Goal: Task Accomplishment & Management: Manage account settings

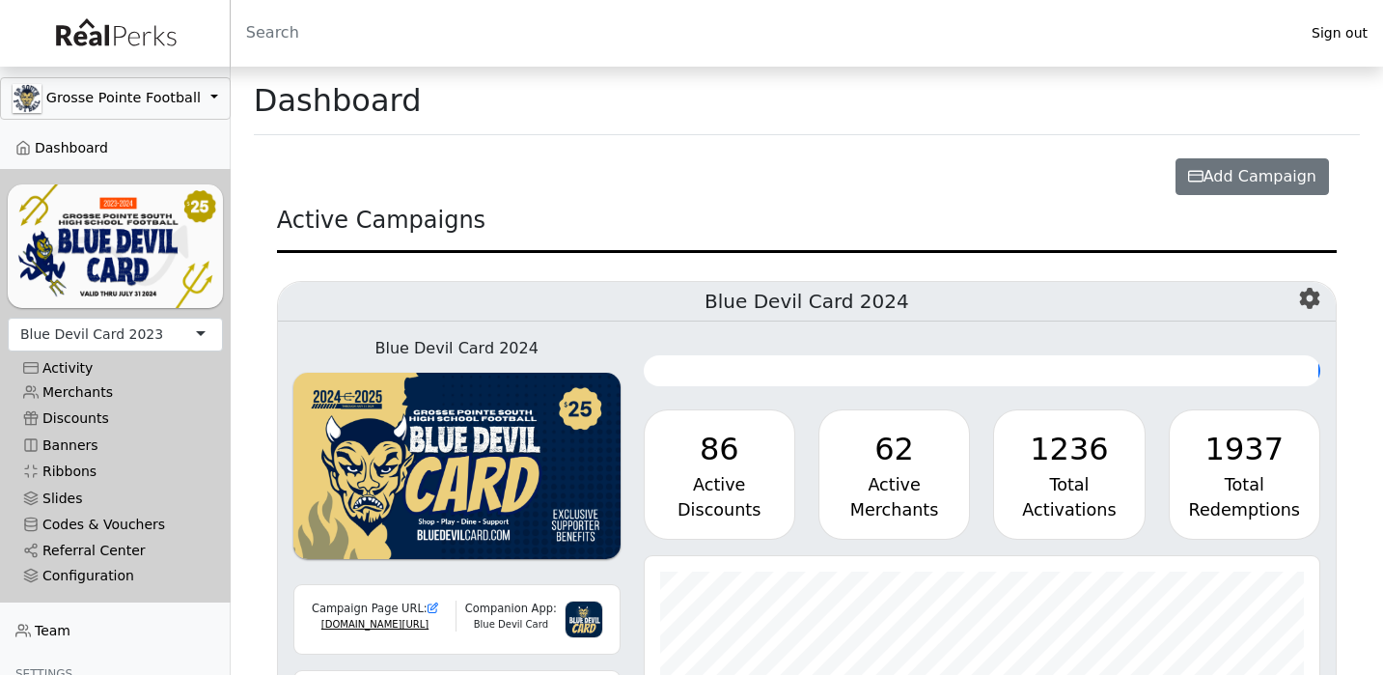
scroll to position [222, 676]
click at [135, 329] on div "Blue Devil Card 2023" at bounding box center [91, 334] width 143 height 20
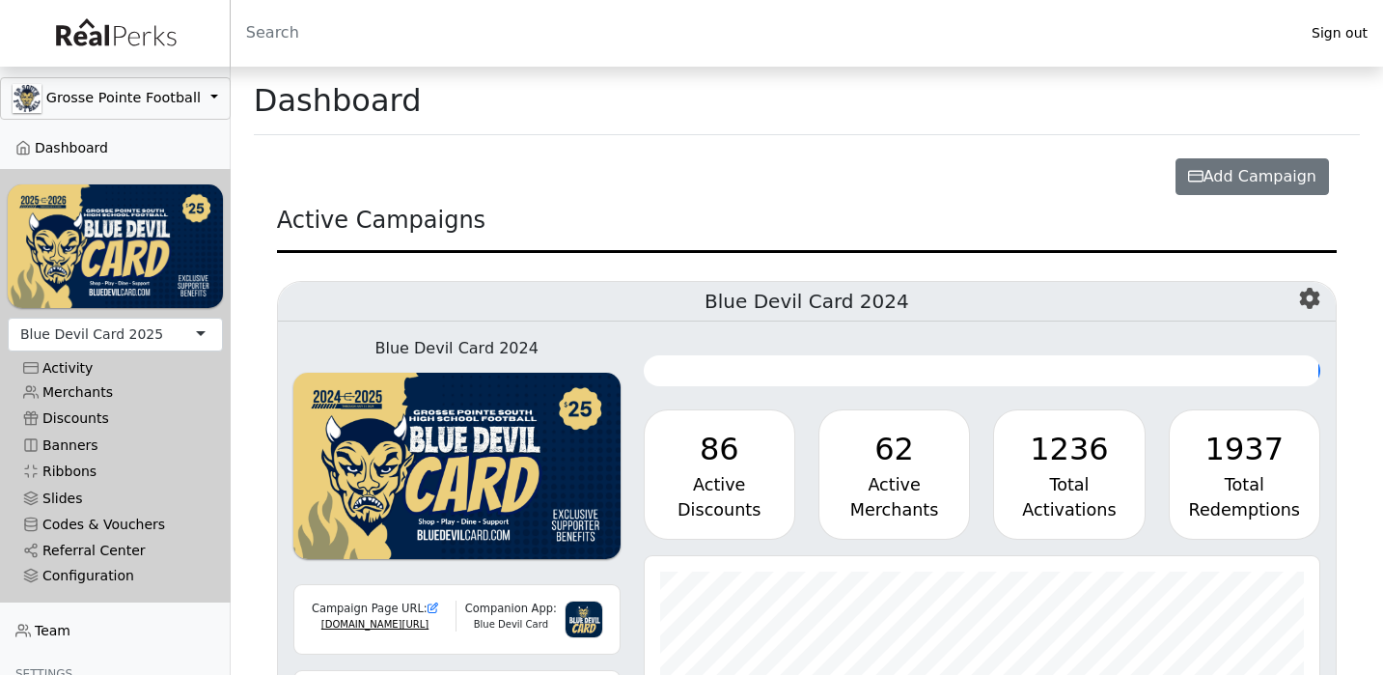
scroll to position [222, 676]
click at [85, 392] on link "Merchants" at bounding box center [115, 392] width 215 height 26
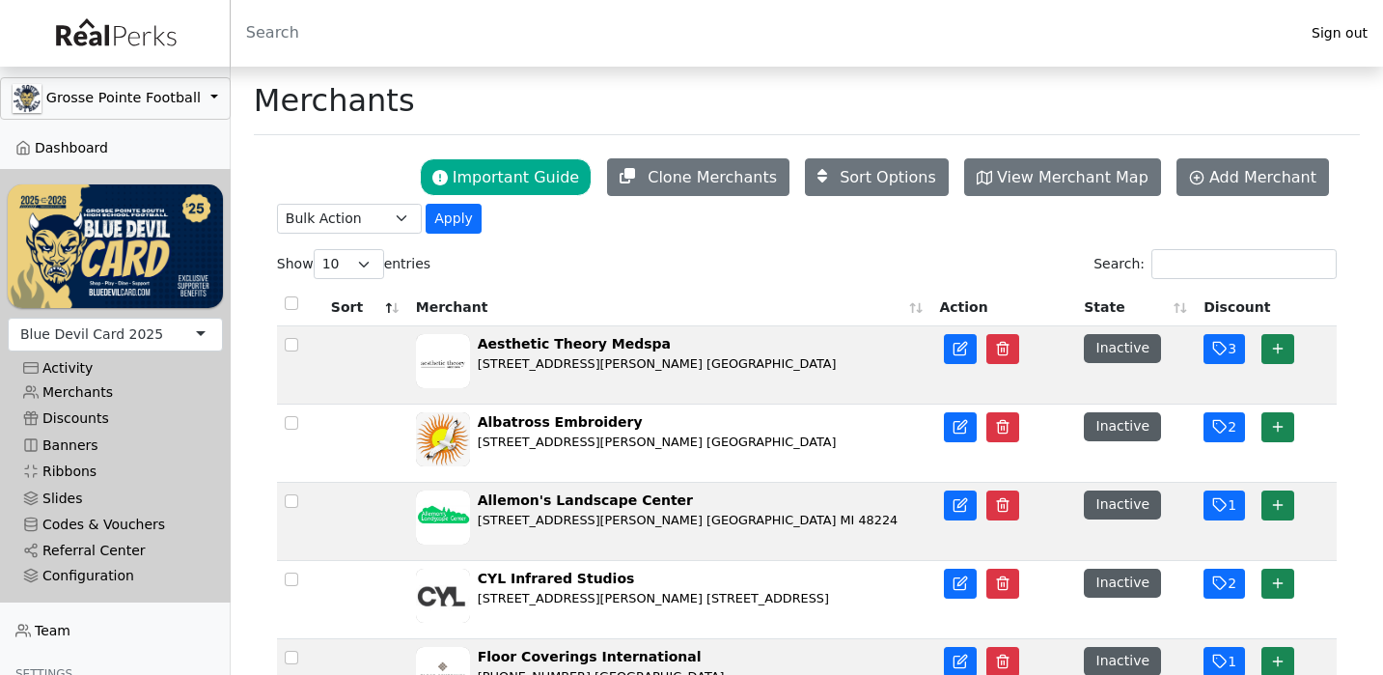
click at [1193, 272] on input "Search:" at bounding box center [1243, 264] width 185 height 30
click at [827, 521] on div "Allemon's Landscape Center 17727 Mack Ave. Detroit MI 48224" at bounding box center [670, 521] width 509 height 62
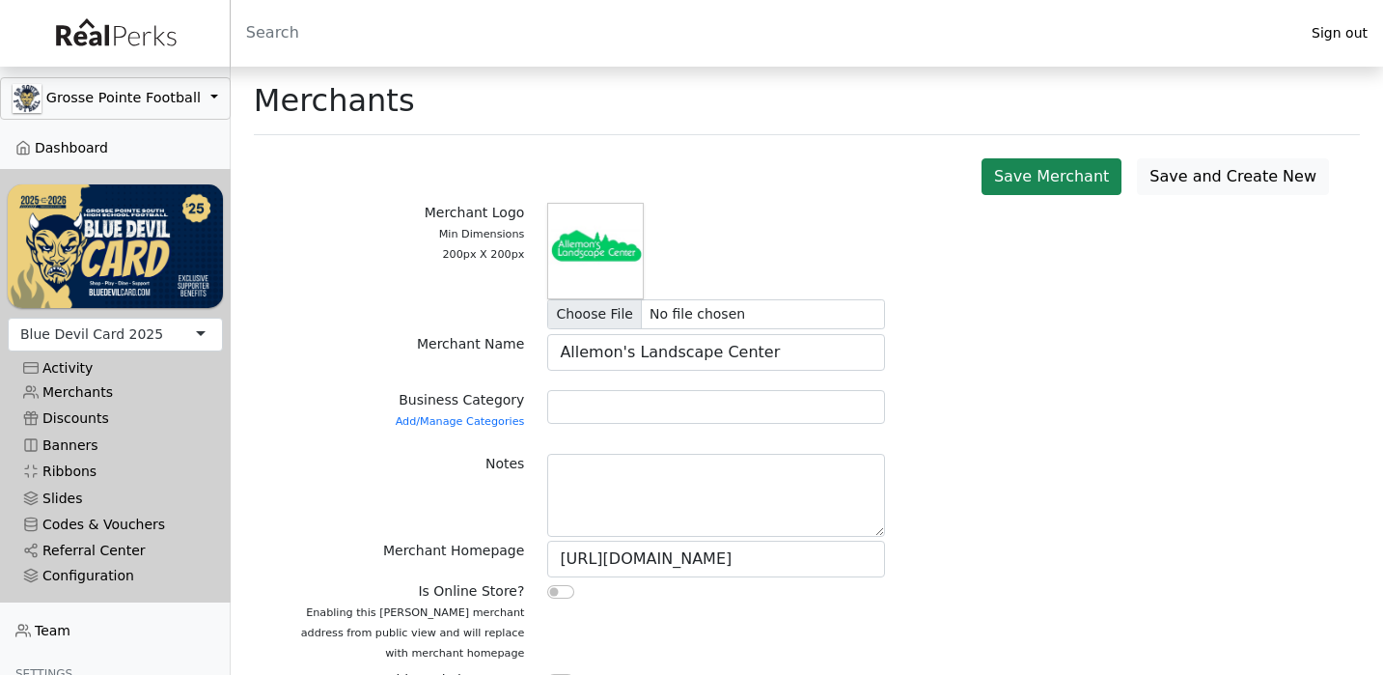
drag, startPoint x: 0, startPoint y: 0, endPoint x: 656, endPoint y: 411, distance: 774.5
click at [656, 411] on div at bounding box center [716, 407] width 338 height 34
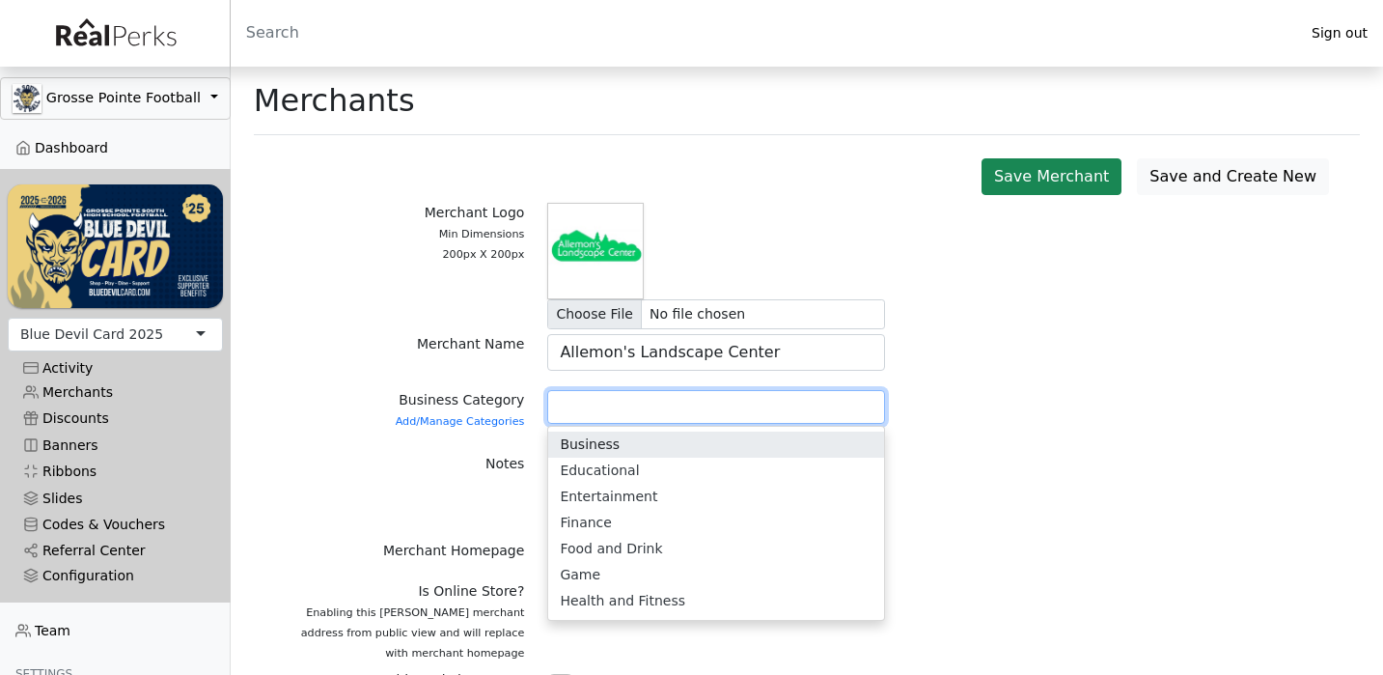
click at [656, 411] on div at bounding box center [716, 407] width 338 height 34
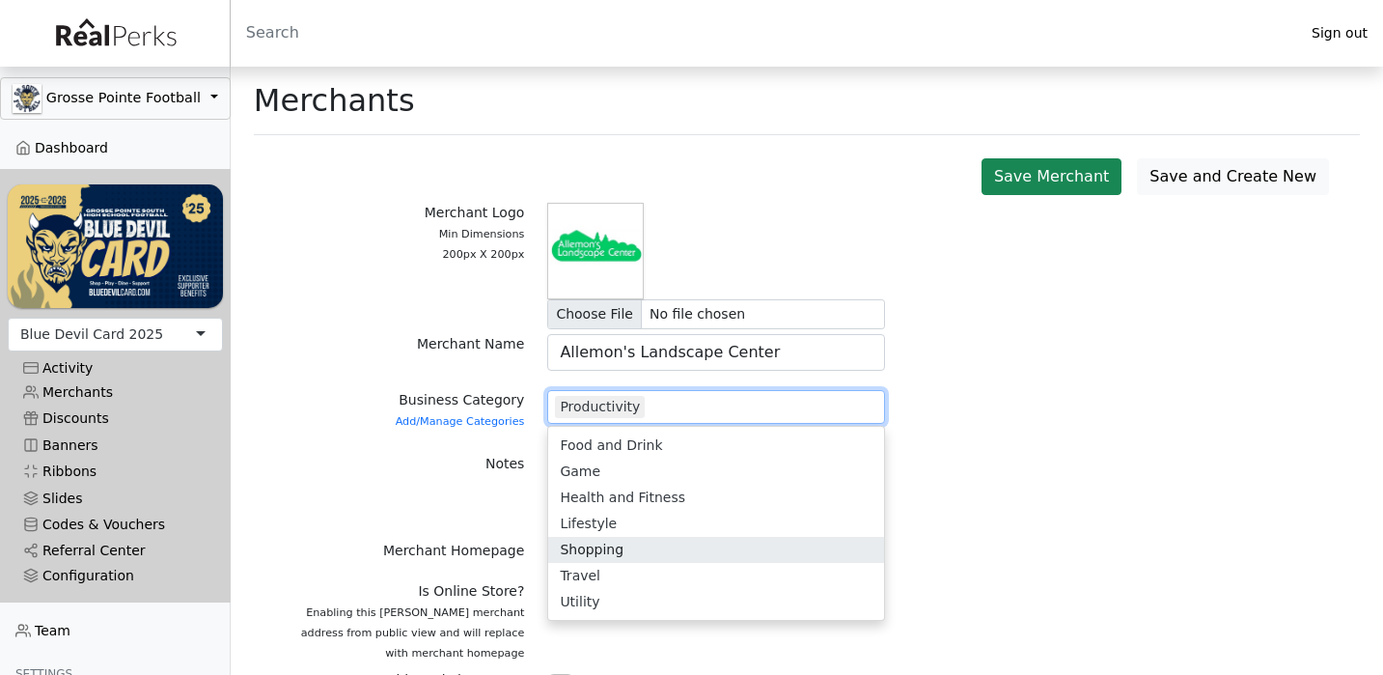
scroll to position [56, 0]
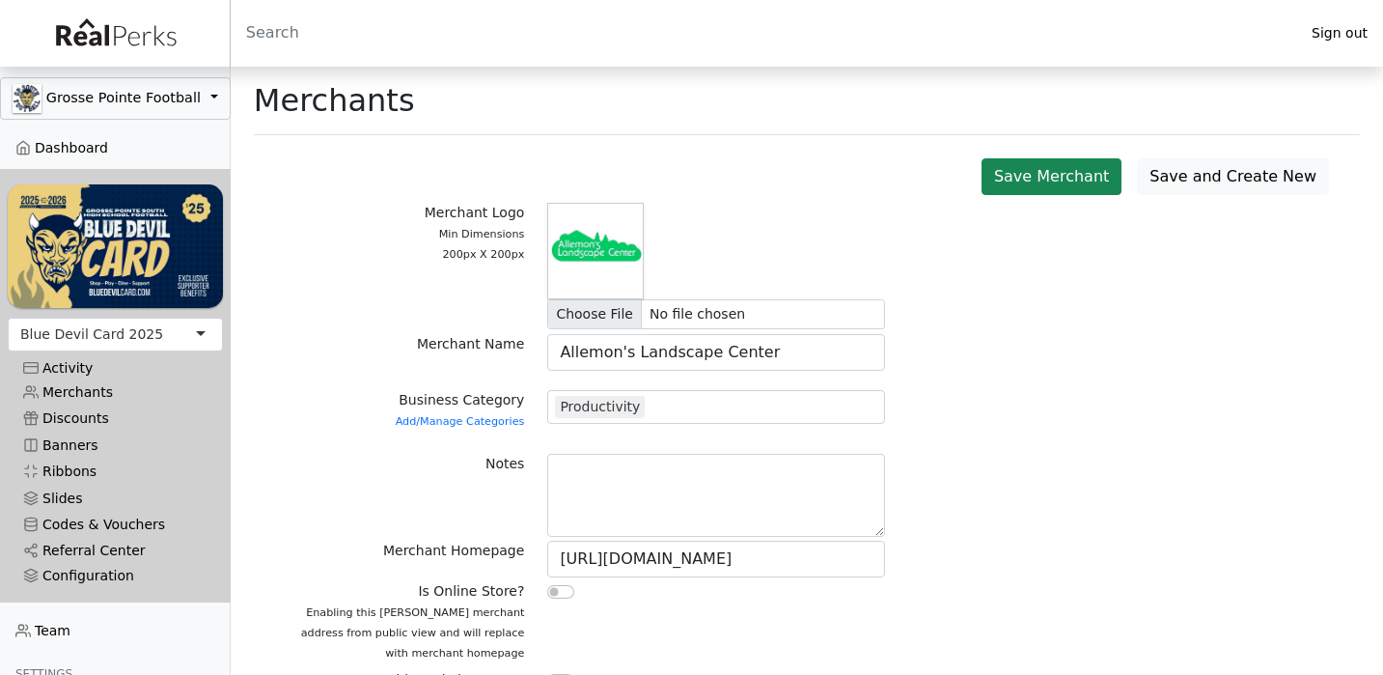
click at [920, 478] on div "Notes" at bounding box center [806, 497] width 1083 height 87
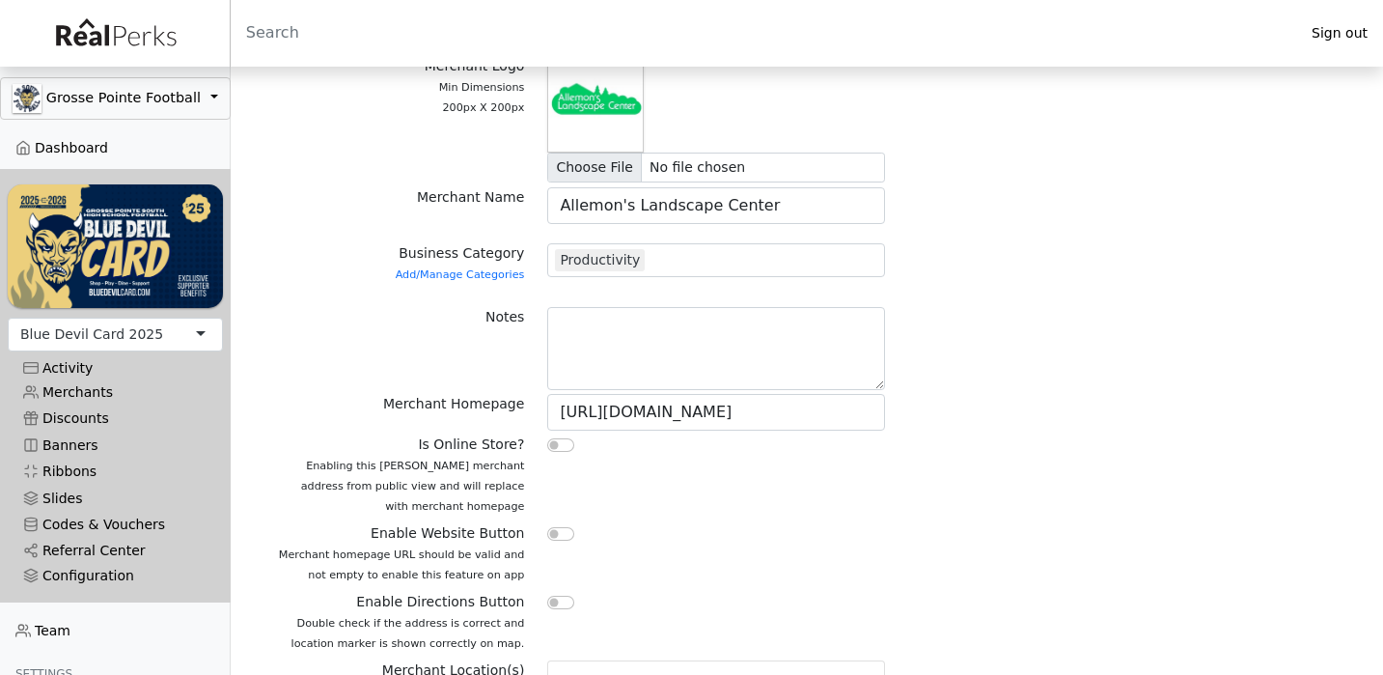
scroll to position [151, 0]
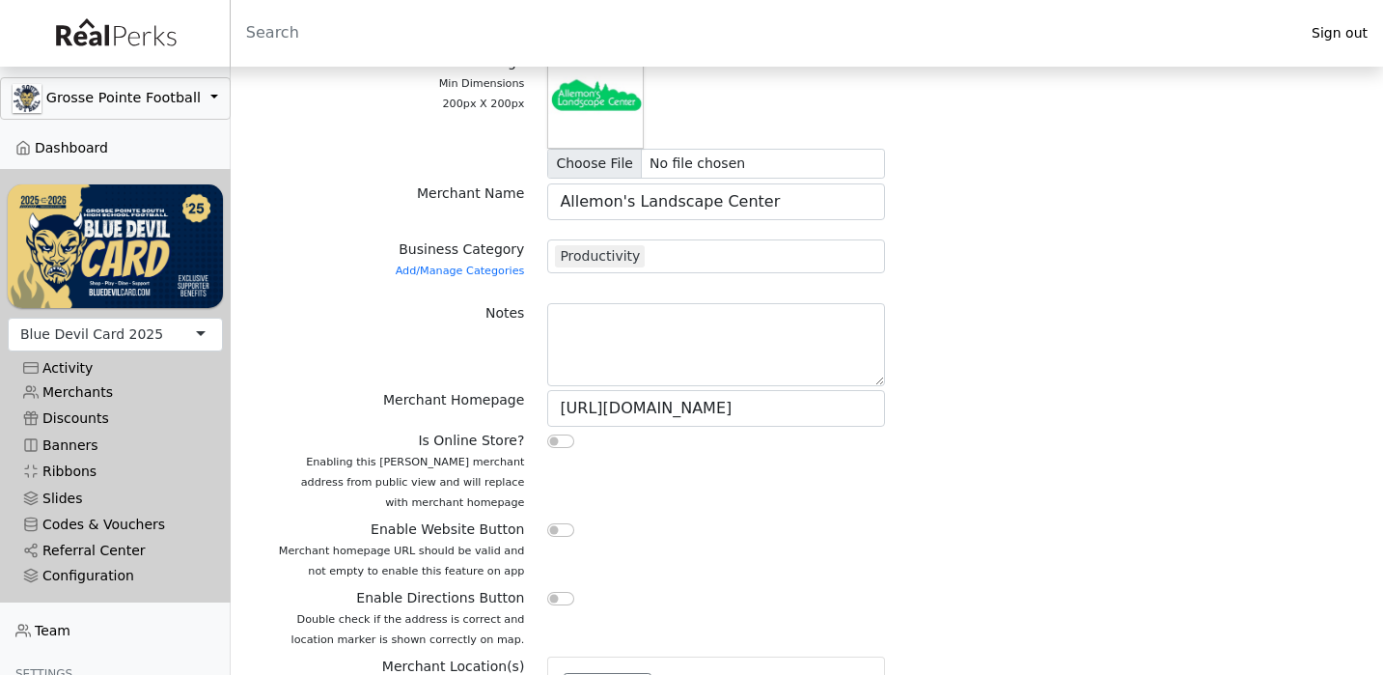
click at [566, 529] on input "checkbox" at bounding box center [560, 530] width 27 height 14
checkbox input "true"
click at [563, 595] on input "checkbox" at bounding box center [560, 599] width 27 height 14
checkbox input "true"
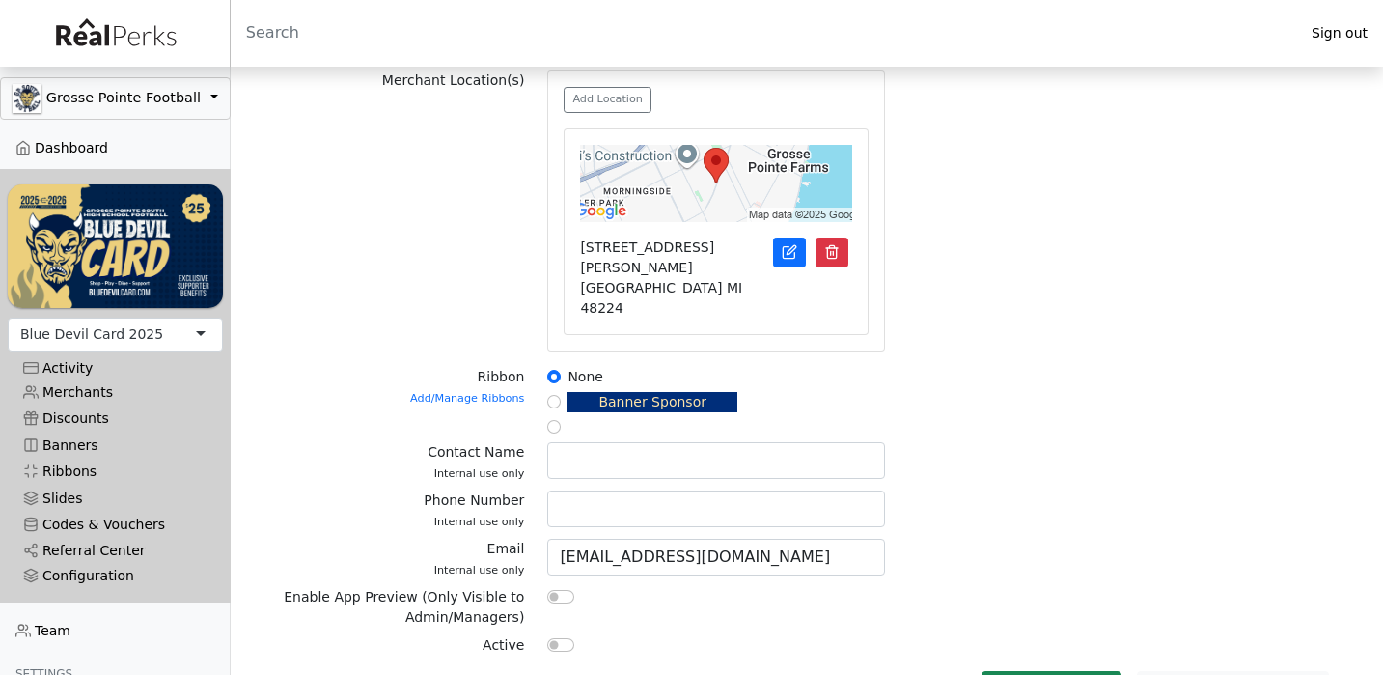
scroll to position [735, 0]
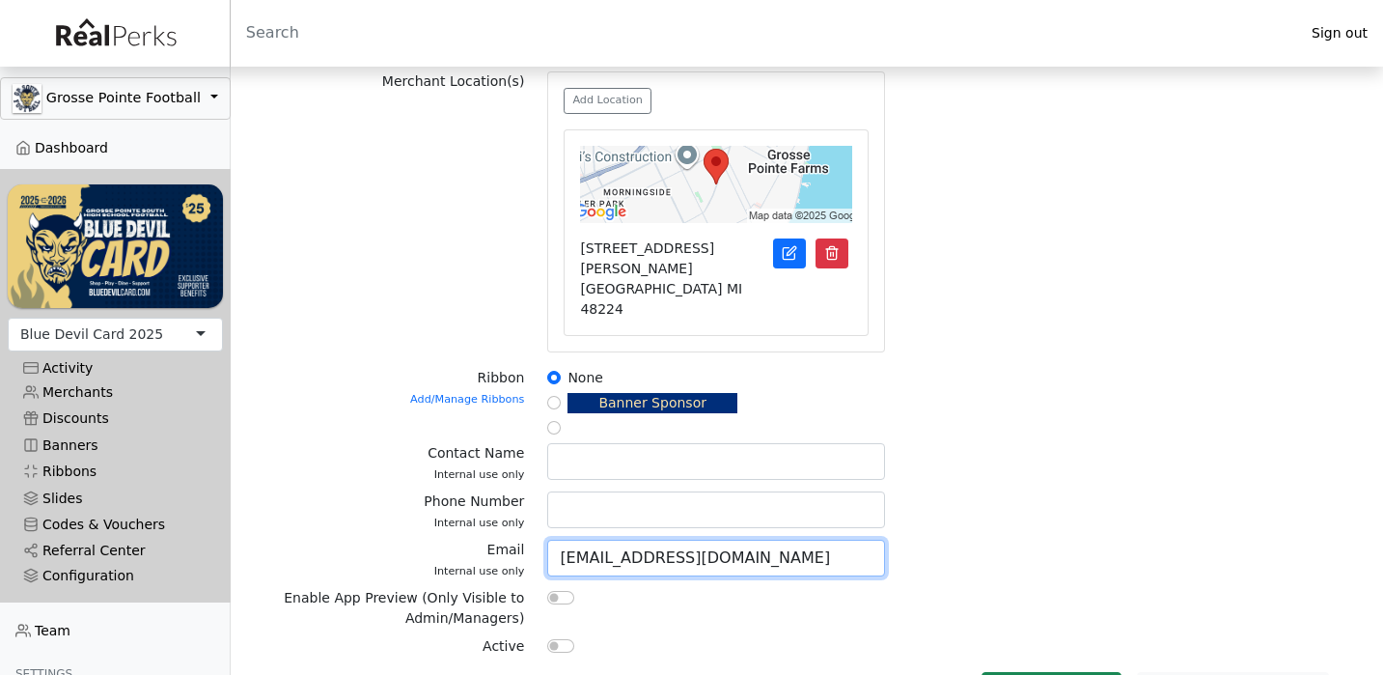
click at [667, 540] on input "tes@test.com" at bounding box center [716, 558] width 338 height 37
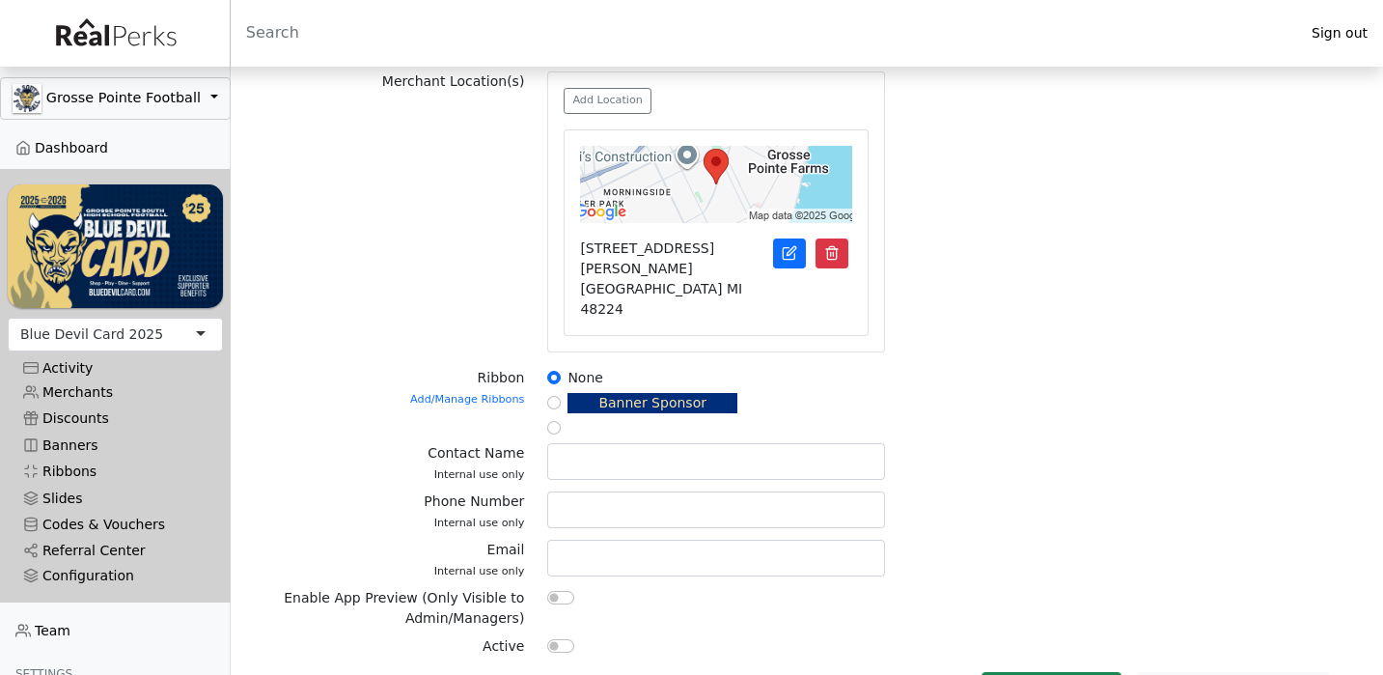
click at [552, 639] on input "checkbox" at bounding box center [560, 646] width 27 height 14
checkbox input "true"
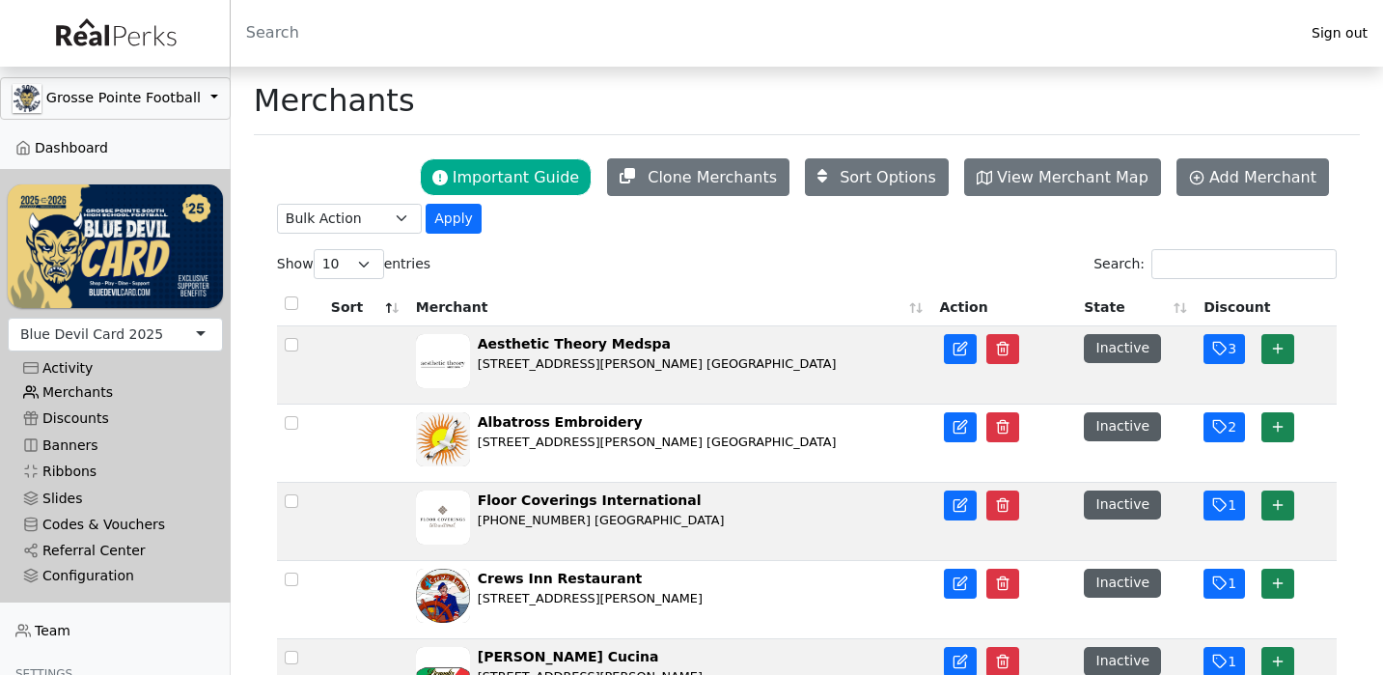
click at [95, 389] on link "Merchants" at bounding box center [115, 392] width 215 height 26
click at [1182, 256] on input "Search:" at bounding box center [1243, 264] width 185 height 30
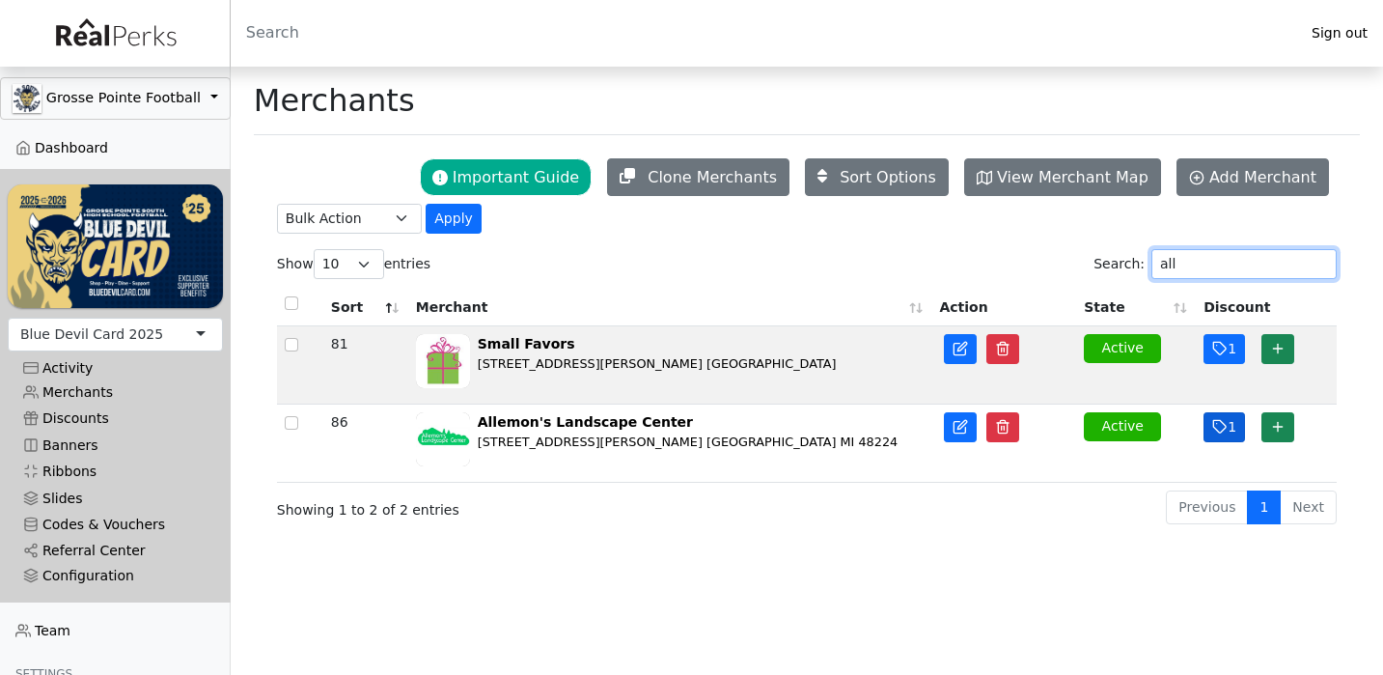
type input "all"
click at [1217, 424] on line "button" at bounding box center [1217, 424] width 0 height 0
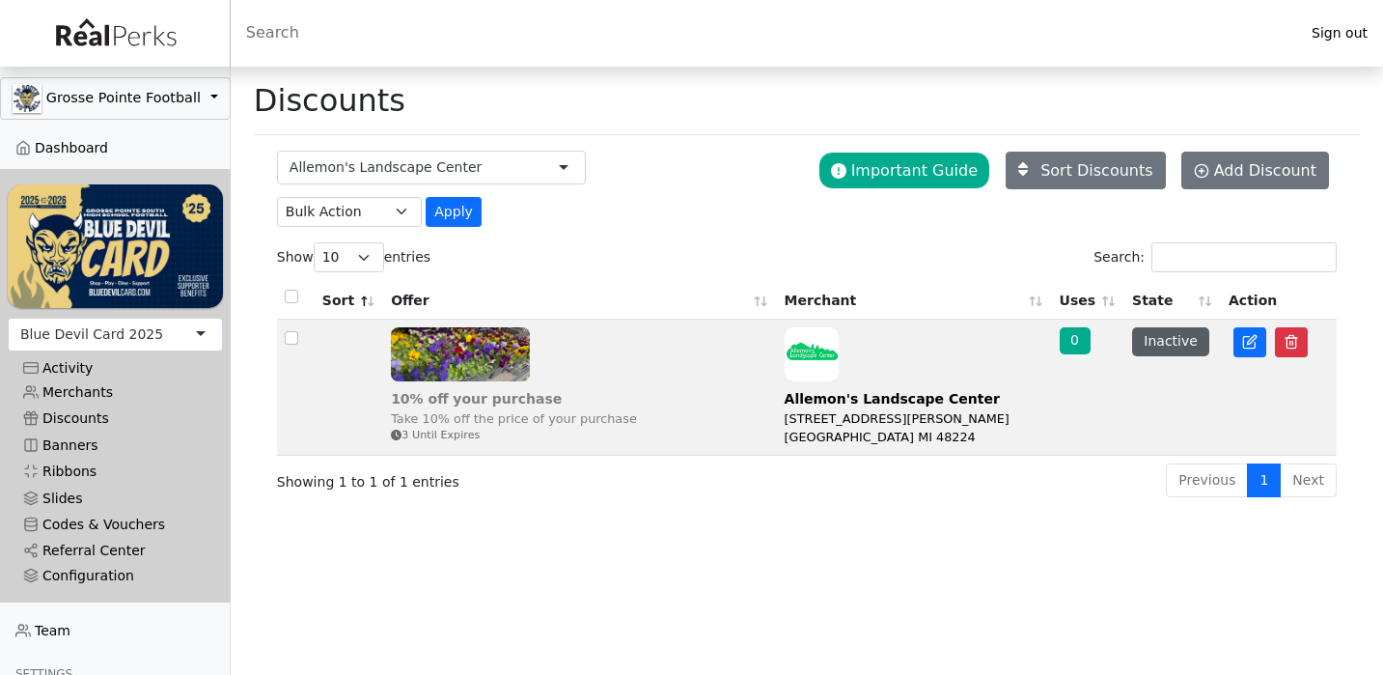
click at [574, 409] on div "Take 10% off the price of your purchase" at bounding box center [514, 418] width 246 height 18
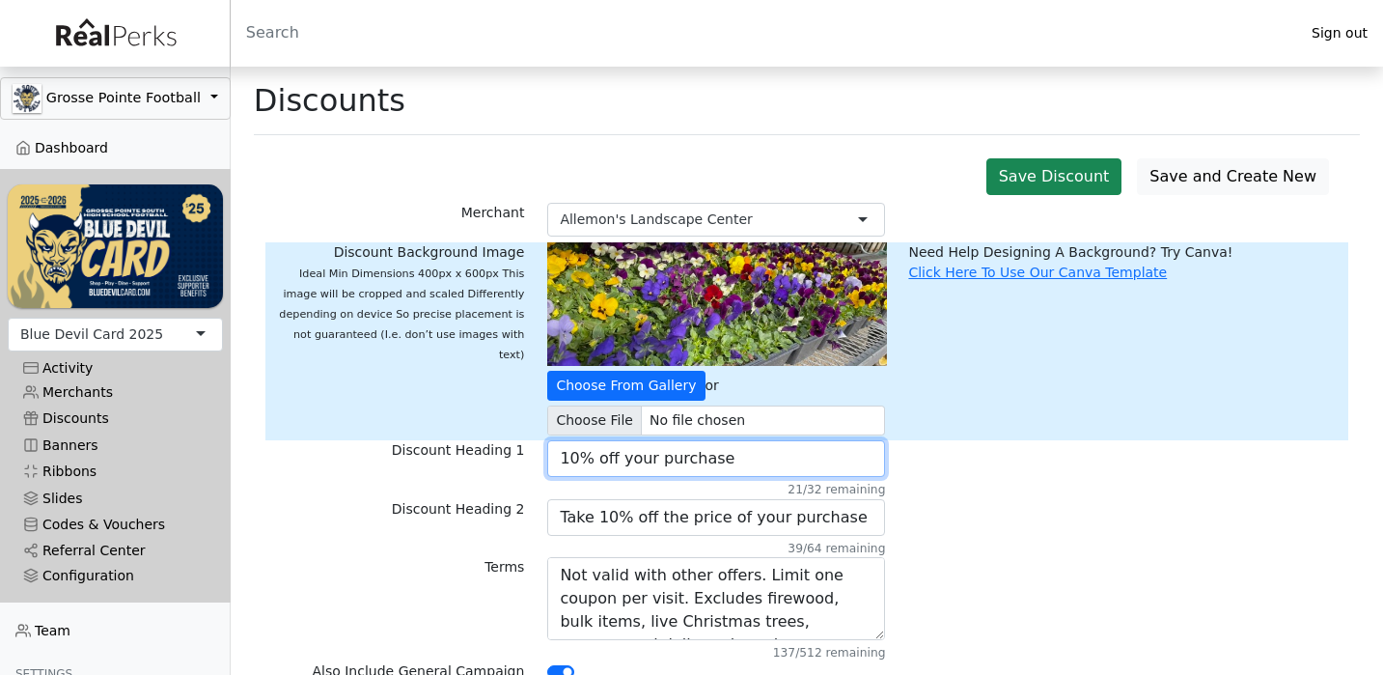
click at [747, 464] on input "10% off your purchase" at bounding box center [716, 458] width 338 height 37
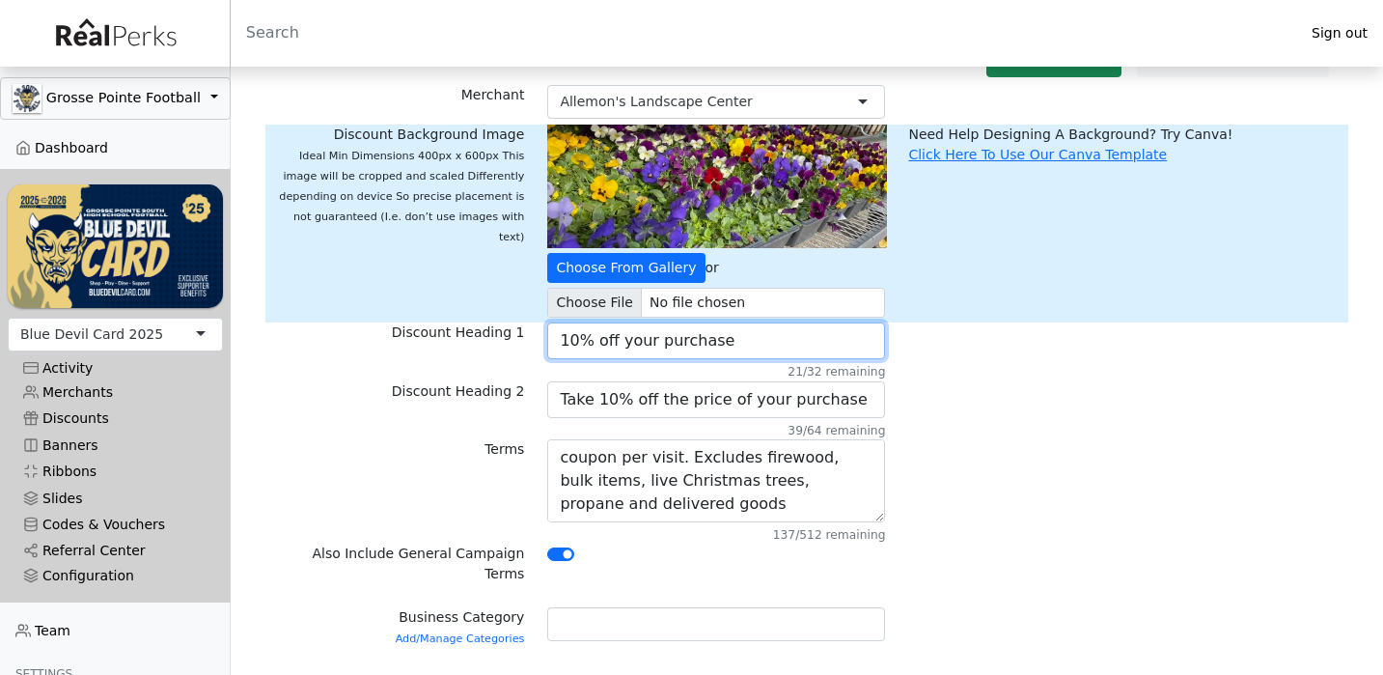
scroll to position [23, 0]
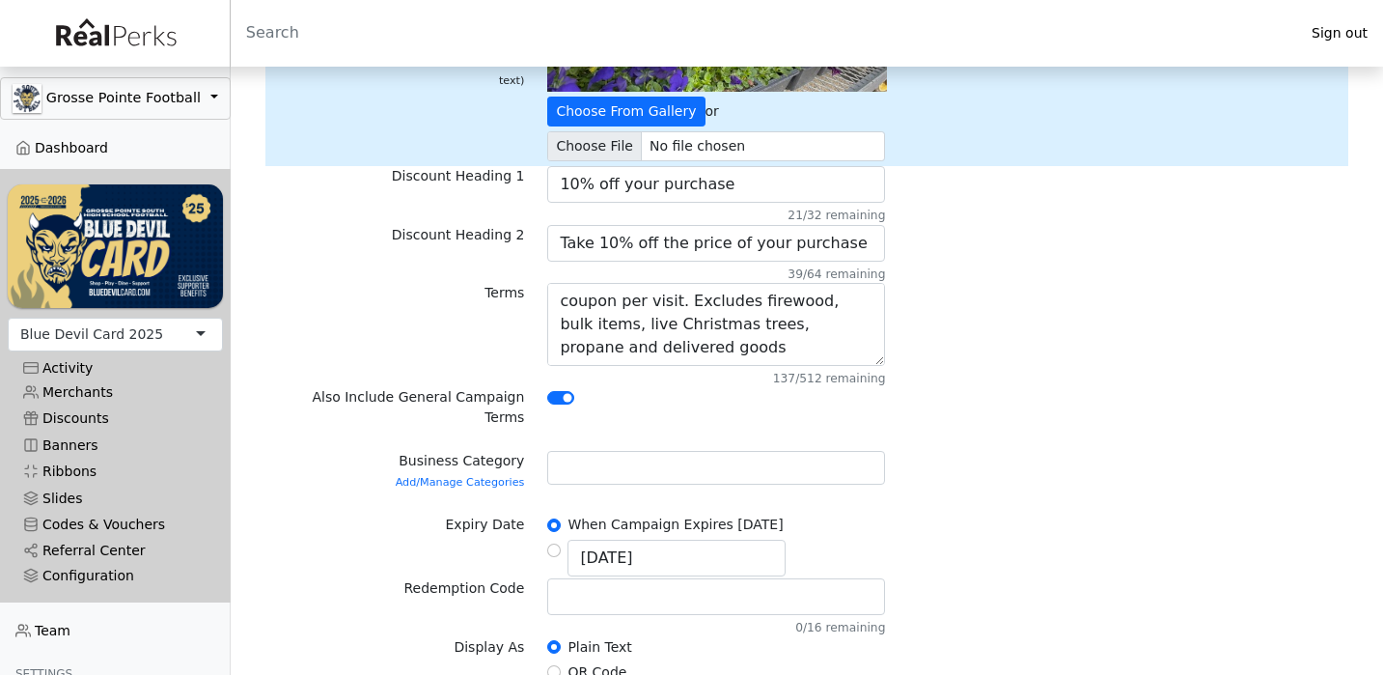
click at [748, 451] on div at bounding box center [716, 468] width 338 height 34
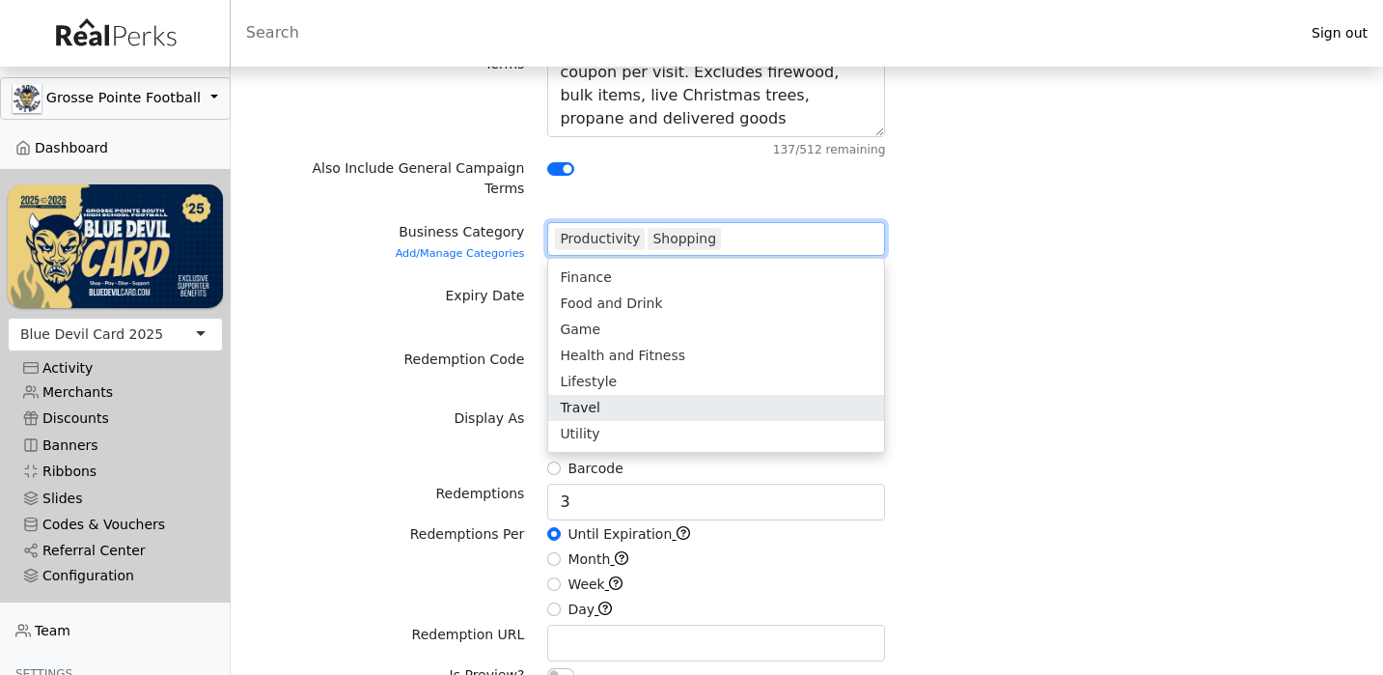
scroll to position [56, 0]
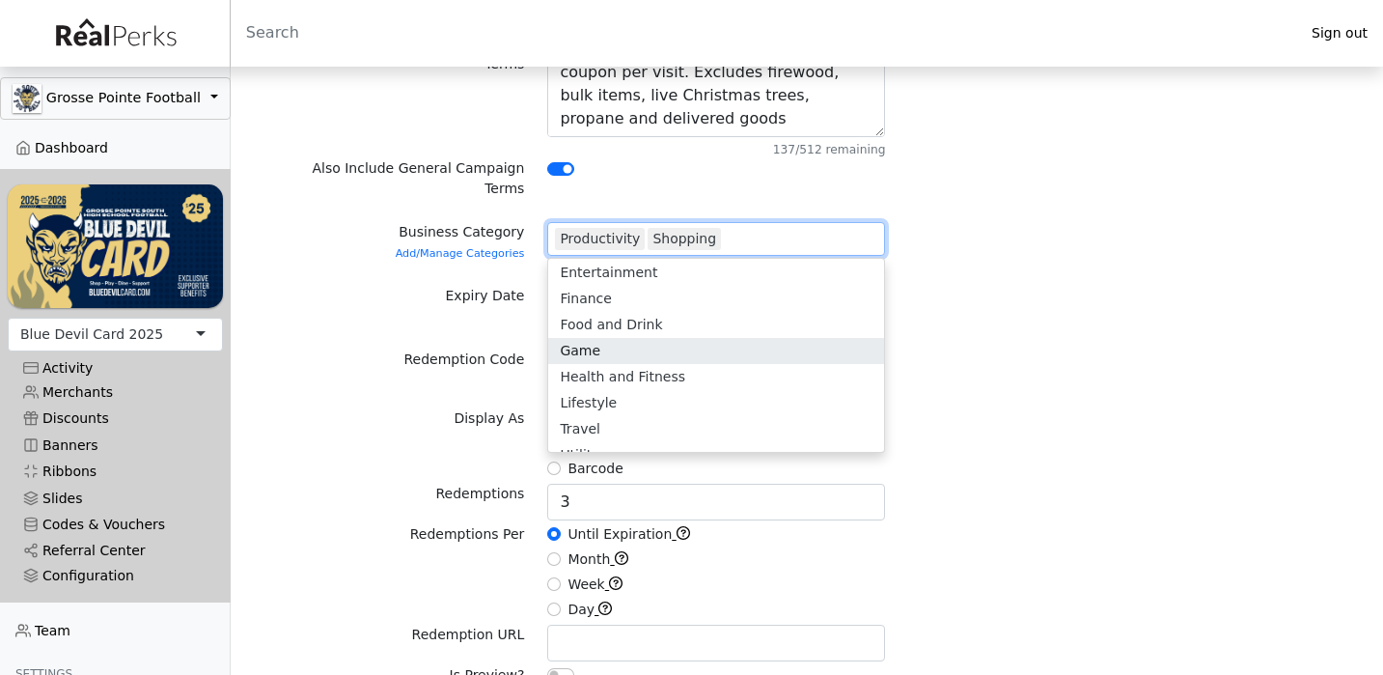
click at [1013, 349] on div "Redemption Code 0/16 remaining" at bounding box center [806, 378] width 1083 height 58
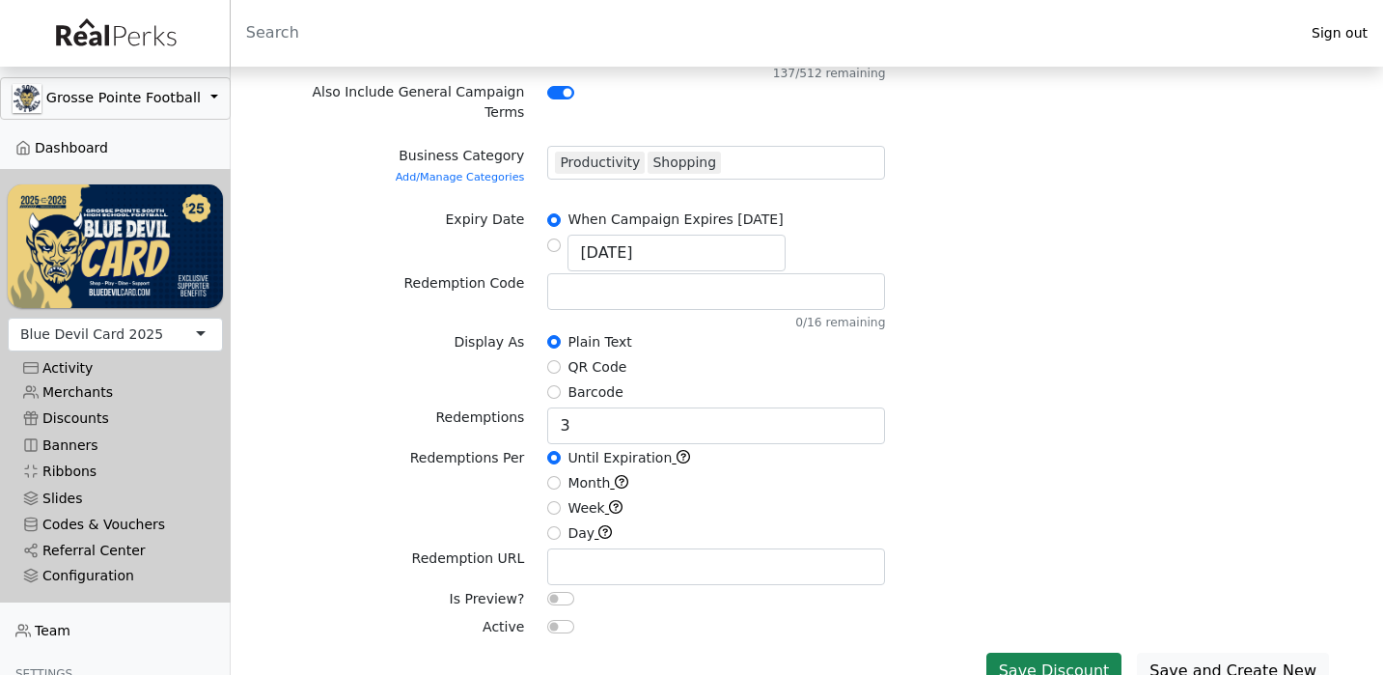
scroll to position [578, 0]
click at [559, 621] on input "checkbox" at bounding box center [560, 628] width 27 height 14
checkbox input "true"
click at [1030, 653] on button "Save Discount" at bounding box center [1054, 671] width 136 height 37
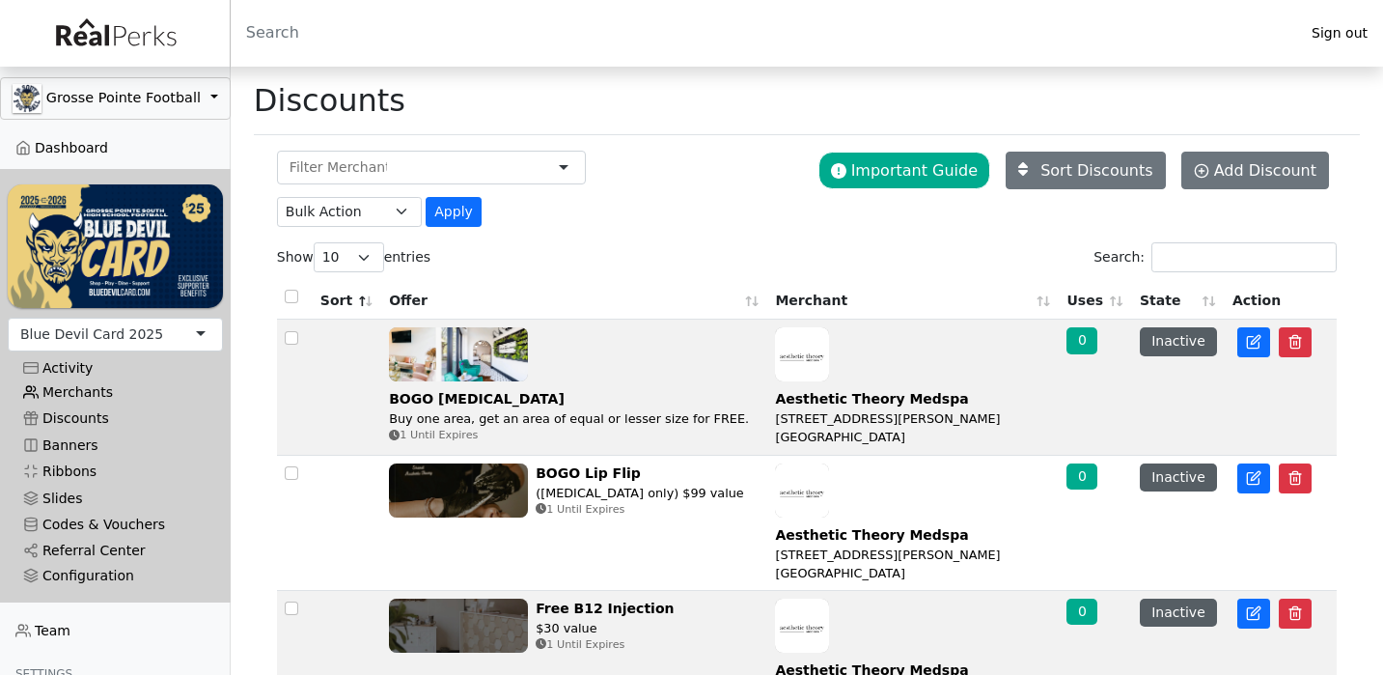
click at [92, 394] on link "Merchants" at bounding box center [115, 392] width 215 height 26
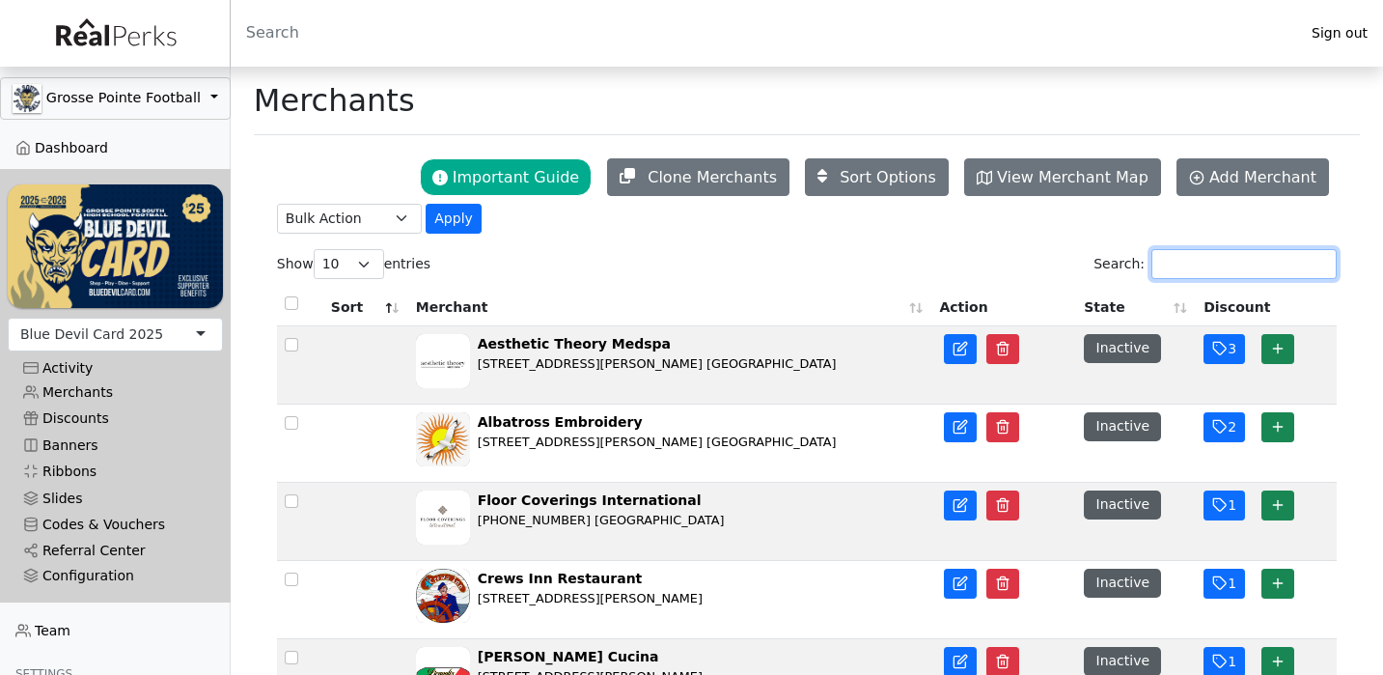
click at [1206, 266] on input "Search:" at bounding box center [1243, 264] width 185 height 30
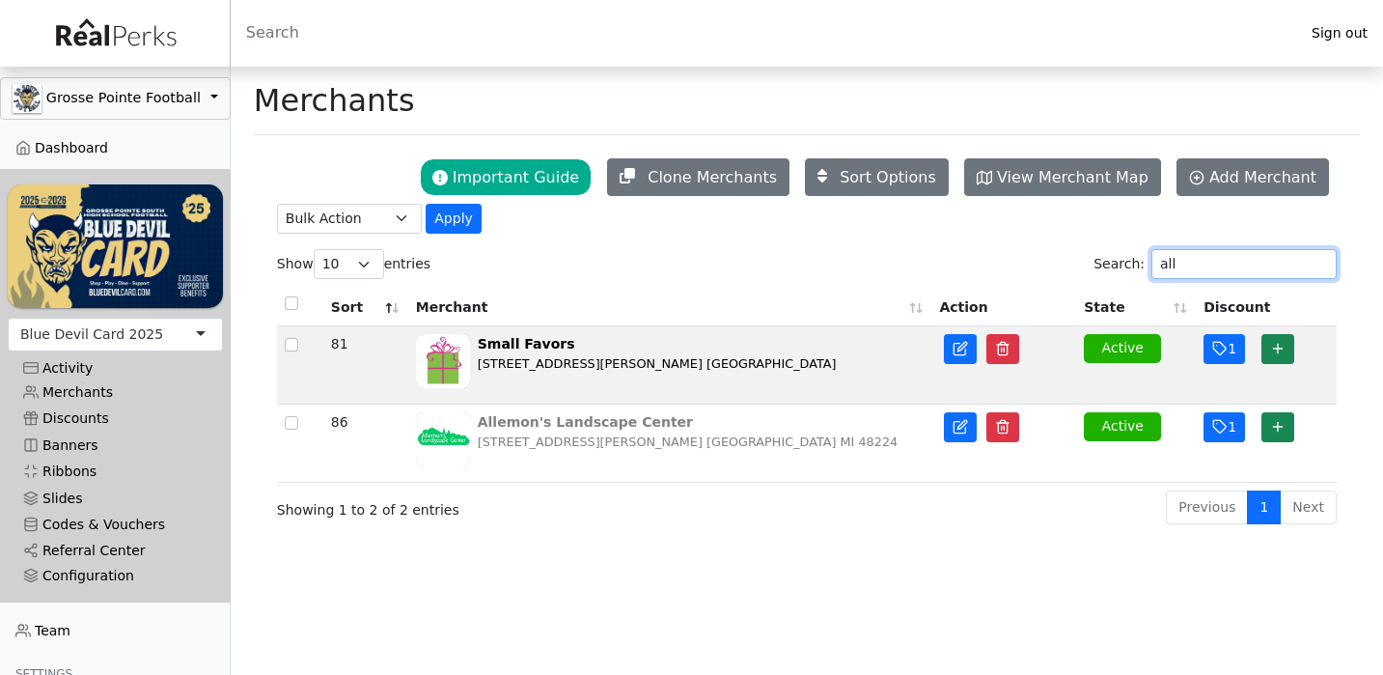
type input "all"
click at [613, 441] on div "17727 Mack Ave. Detroit MI 48224" at bounding box center [688, 441] width 420 height 18
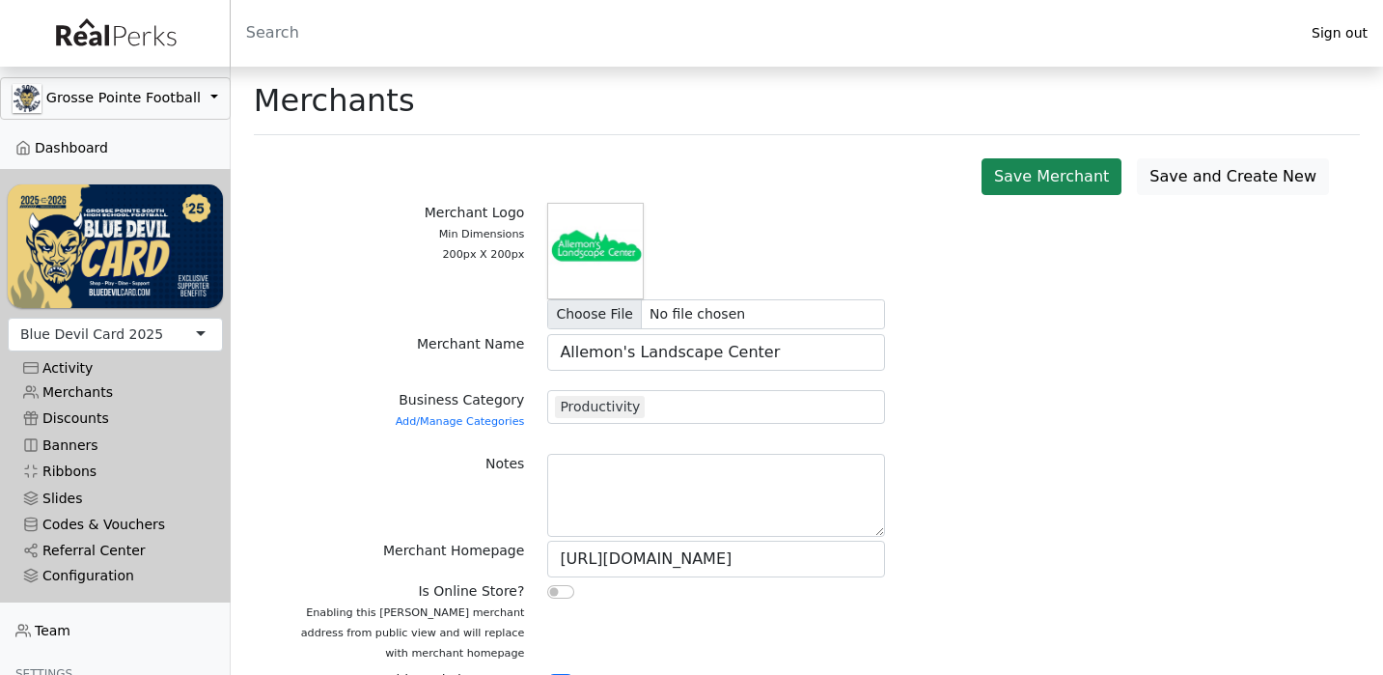
click at [688, 402] on div "Productivity" at bounding box center [716, 407] width 338 height 34
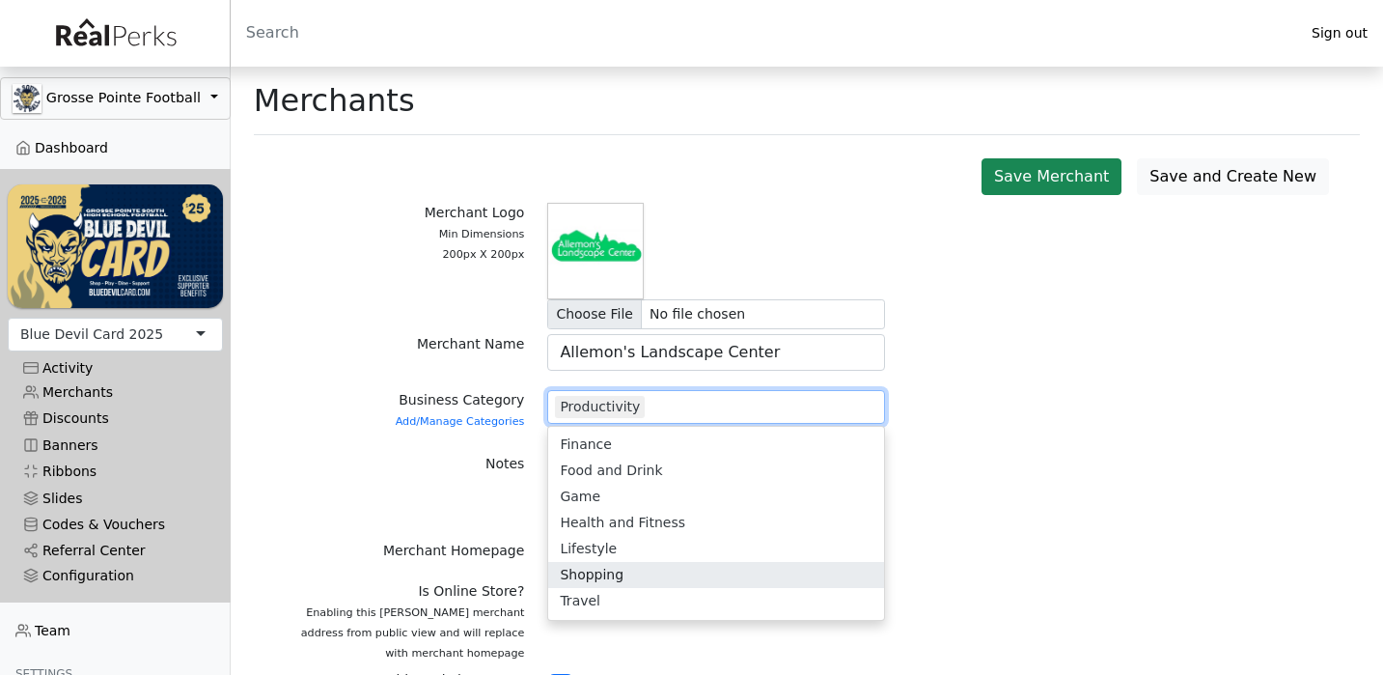
scroll to position [56, 0]
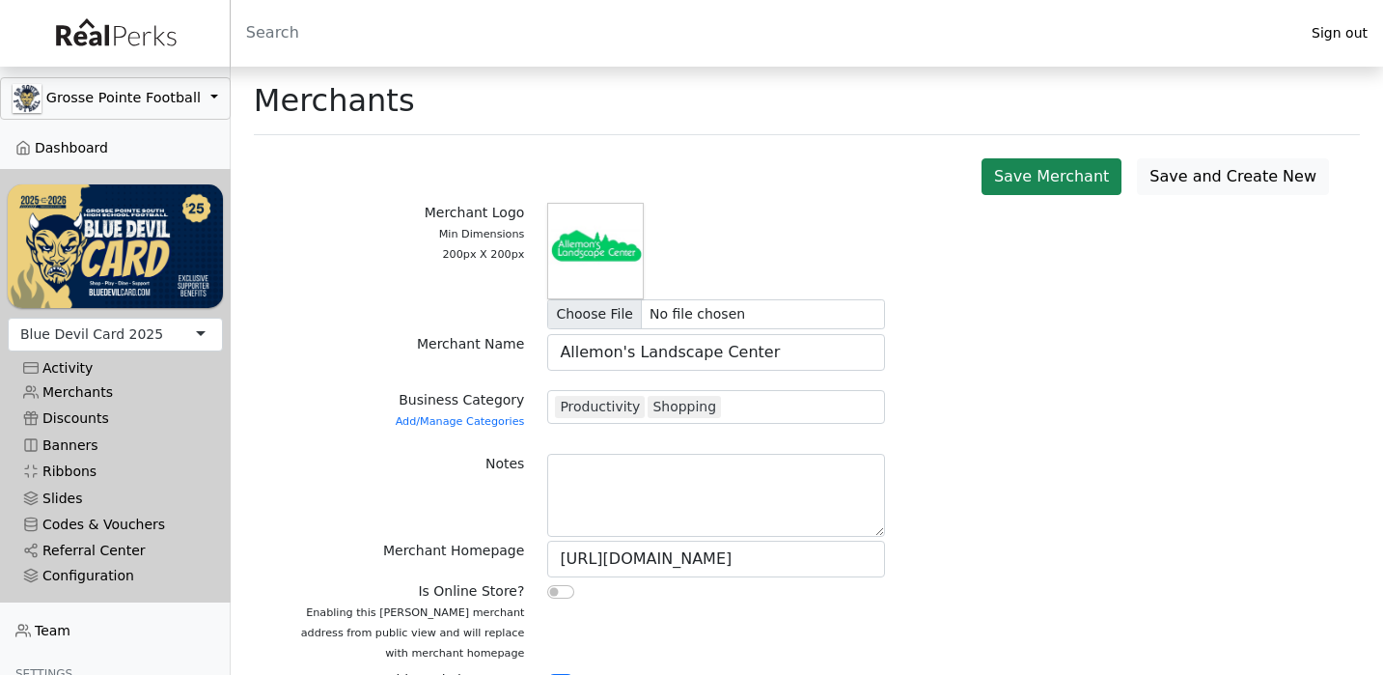
click at [1099, 184] on button "Save Merchant" at bounding box center [1052, 176] width 140 height 37
